Goal: Task Accomplishment & Management: Use online tool/utility

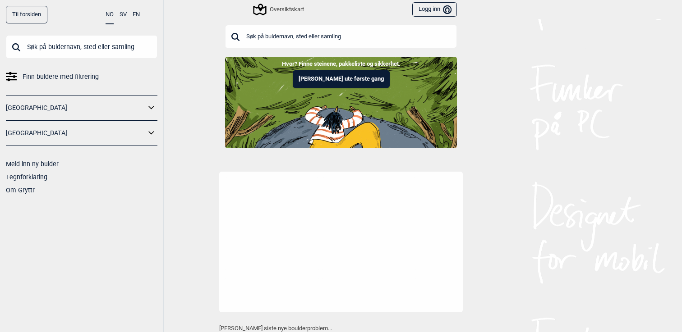
click at [286, 33] on input "text" at bounding box center [341, 36] width 232 height 23
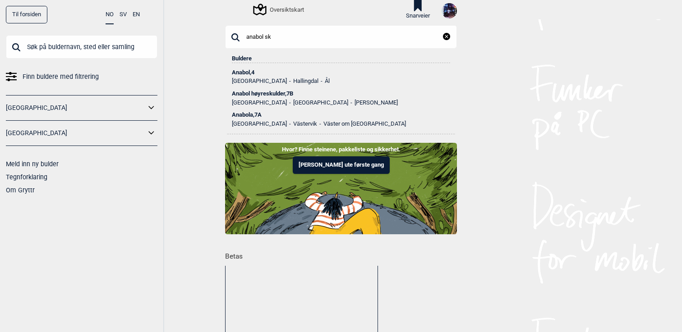
type input "anabol sk"
click at [259, 92] on div "Anabol høyreskulder , 7B" at bounding box center [341, 94] width 218 height 6
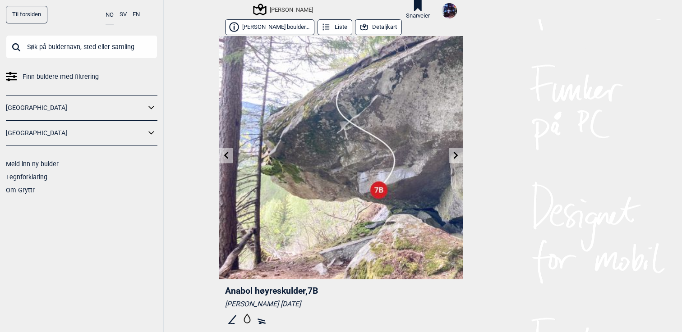
click at [231, 155] on link at bounding box center [226, 155] width 14 height 15
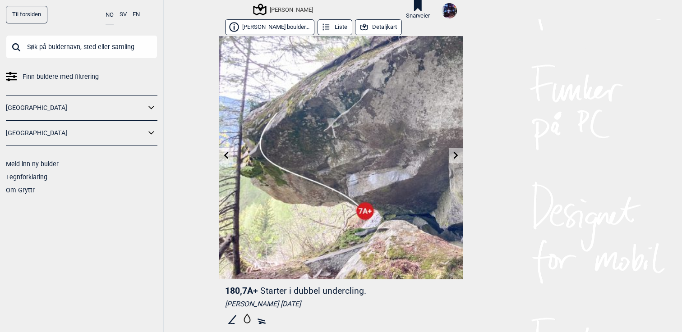
click at [231, 158] on link at bounding box center [226, 155] width 14 height 15
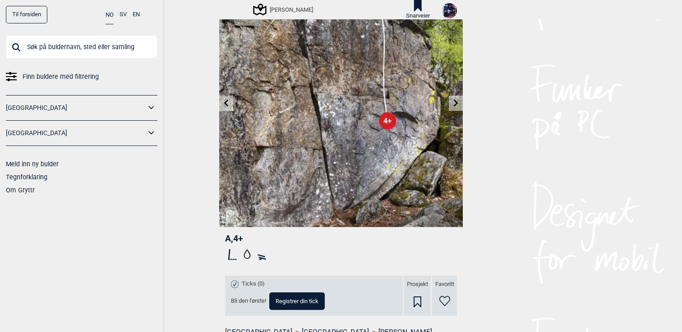
scroll to position [53, 0]
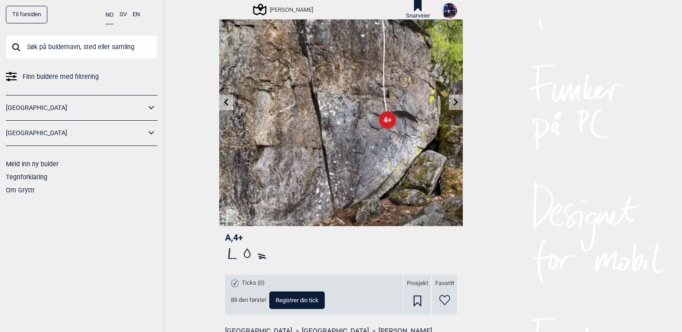
click at [459, 104] on icon at bounding box center [455, 102] width 7 height 7
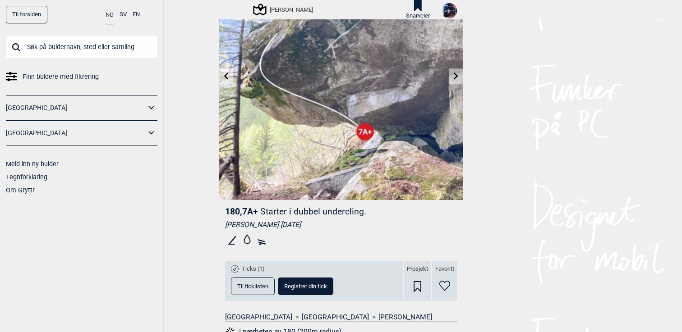
scroll to position [63, 0]
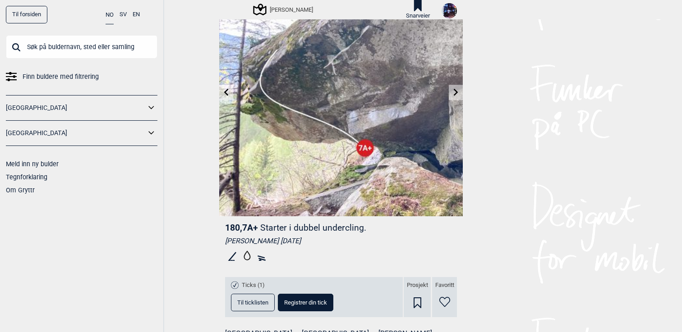
click at [244, 304] on span "Til ticklisten" at bounding box center [252, 303] width 31 height 6
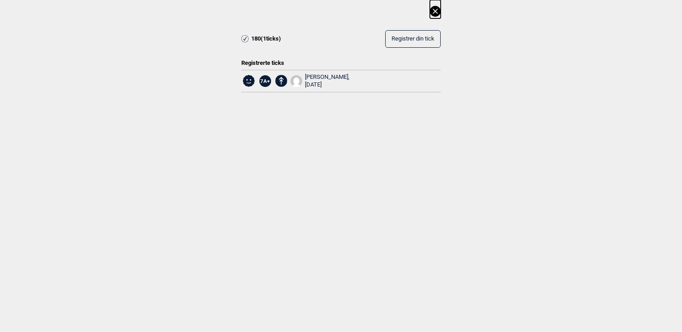
click at [437, 11] on icon at bounding box center [435, 11] width 11 height 11
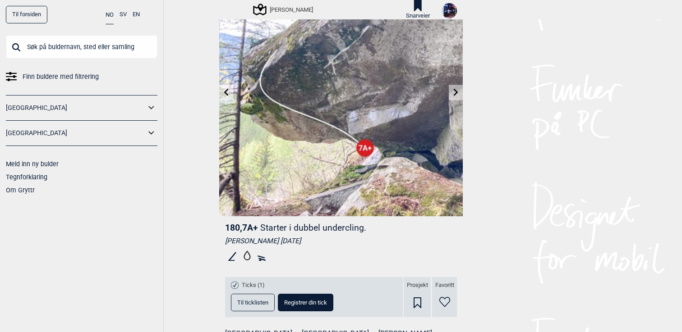
click at [455, 94] on icon at bounding box center [455, 92] width 5 height 7
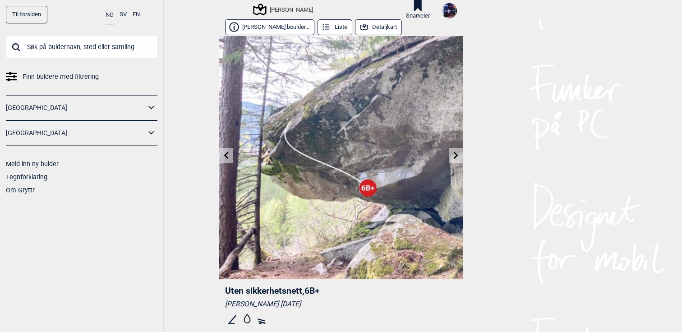
click at [453, 147] on img at bounding box center [340, 157] width 243 height 243
click at [454, 153] on icon at bounding box center [455, 155] width 5 height 7
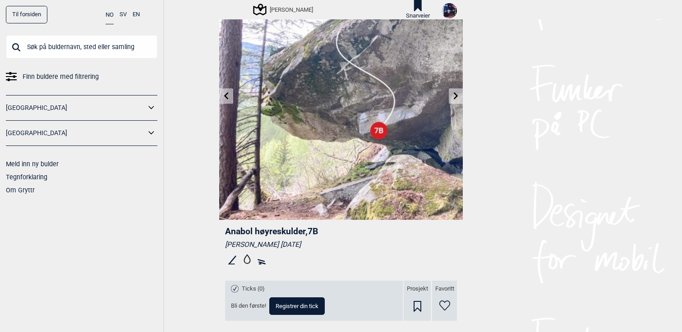
scroll to position [62, 0]
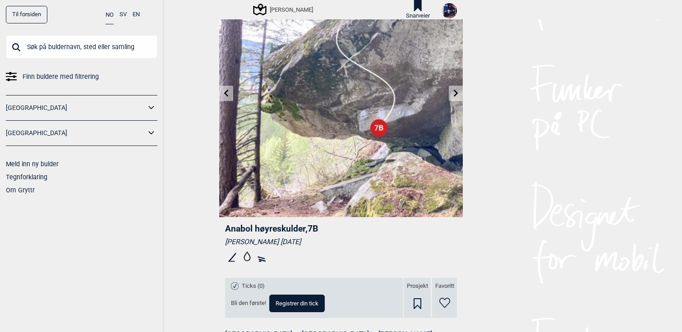
click at [457, 95] on icon at bounding box center [455, 93] width 7 height 7
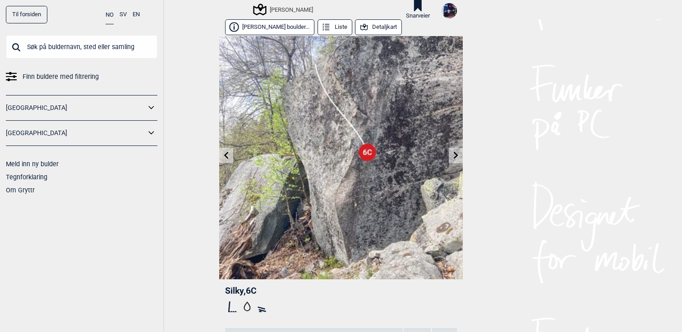
click at [231, 157] on link at bounding box center [226, 155] width 14 height 15
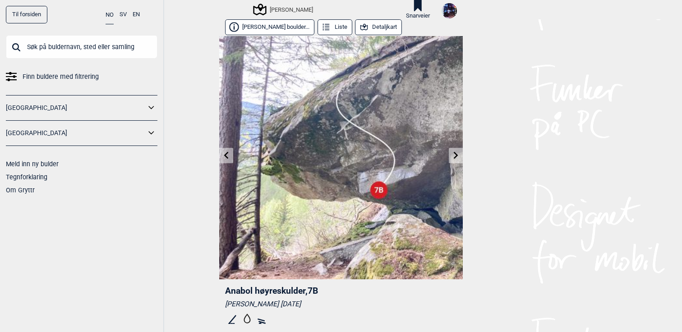
click at [227, 153] on icon at bounding box center [226, 155] width 7 height 7
click at [230, 157] on link at bounding box center [226, 155] width 14 height 15
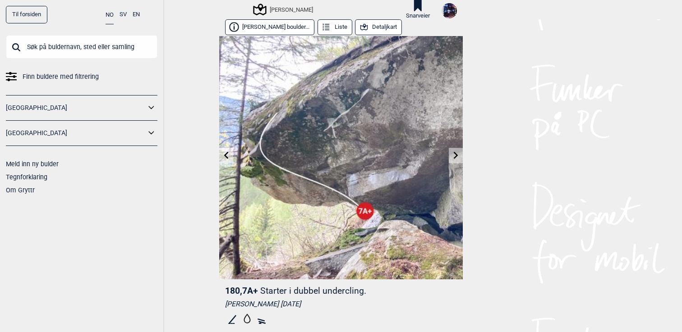
click at [456, 157] on icon at bounding box center [455, 155] width 7 height 7
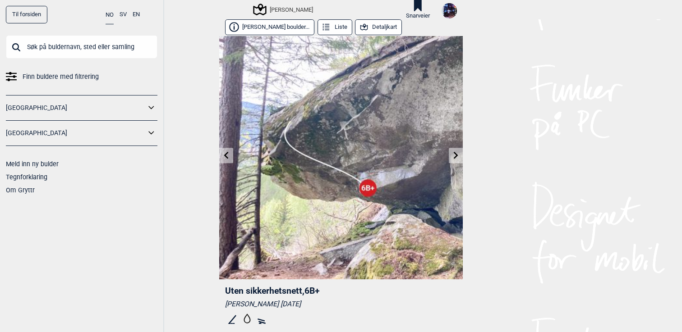
click at [456, 157] on icon at bounding box center [455, 155] width 7 height 7
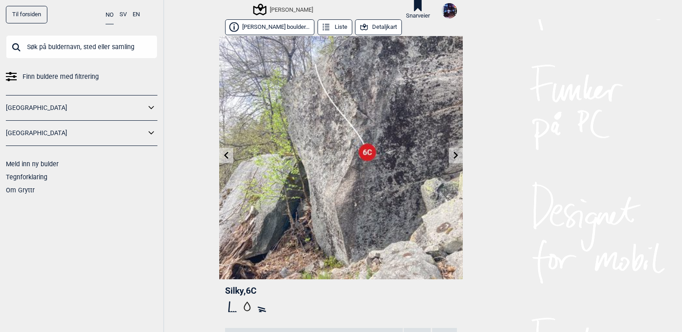
click at [456, 157] on icon at bounding box center [455, 155] width 7 height 7
